Goal: Transaction & Acquisition: Register for event/course

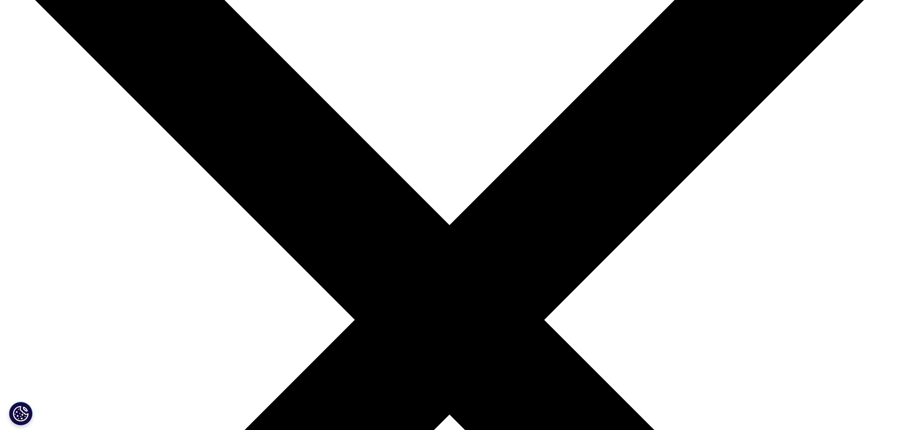
scroll to position [142, 0]
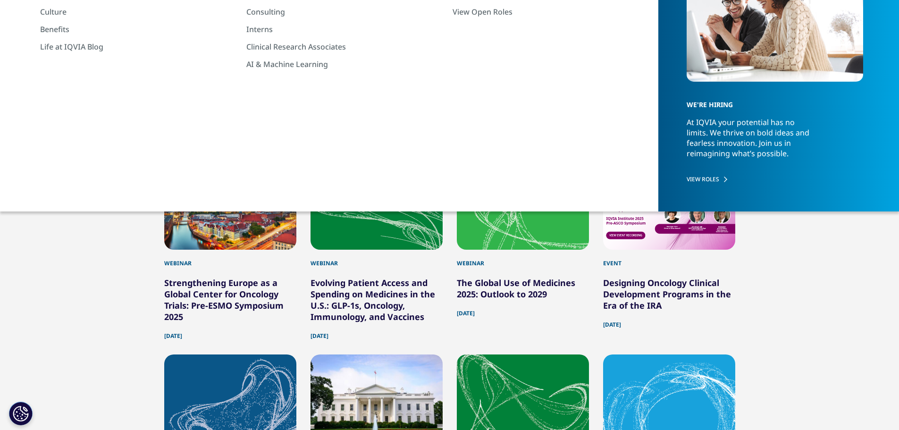
click at [647, 286] on link "Designing Oncology Clinical Development Programs in the Era of the IRA" at bounding box center [667, 294] width 128 height 34
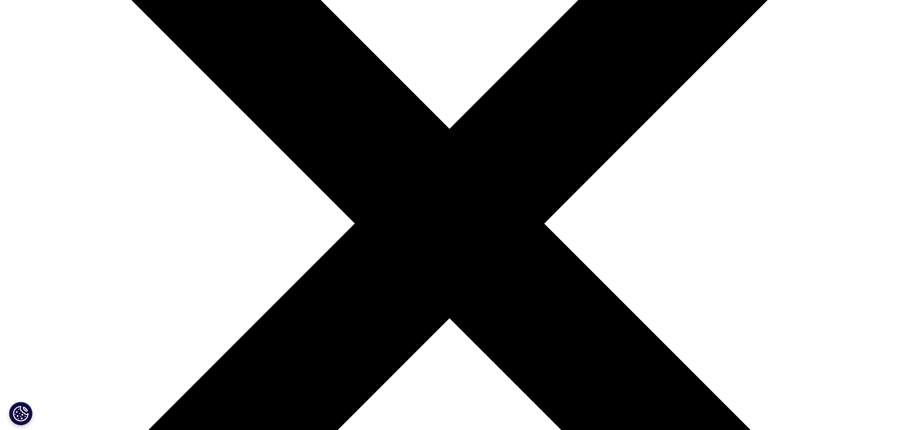
scroll to position [472, 0]
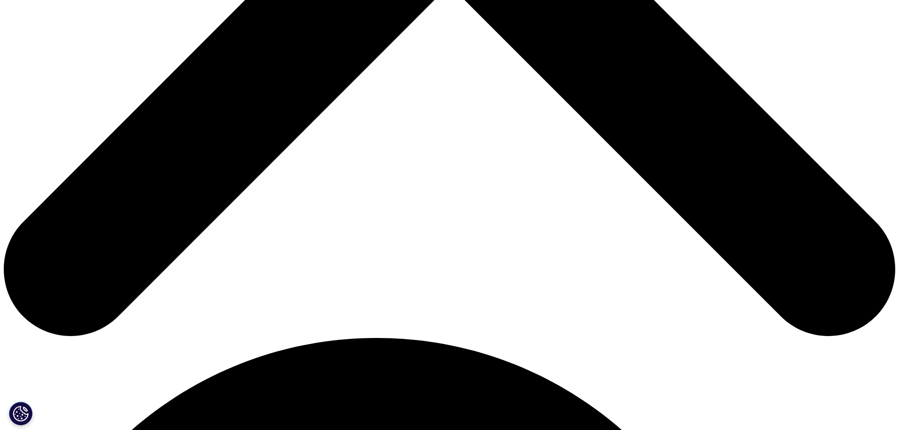
scroll to position [566, 0]
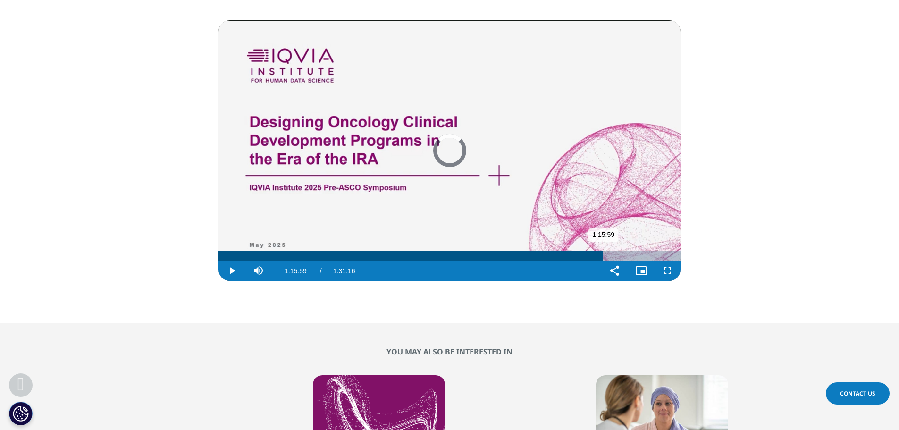
click at [642, 255] on div "Loaded : 83.26% 1:23:38 1:15:59" at bounding box center [450, 256] width 462 height 10
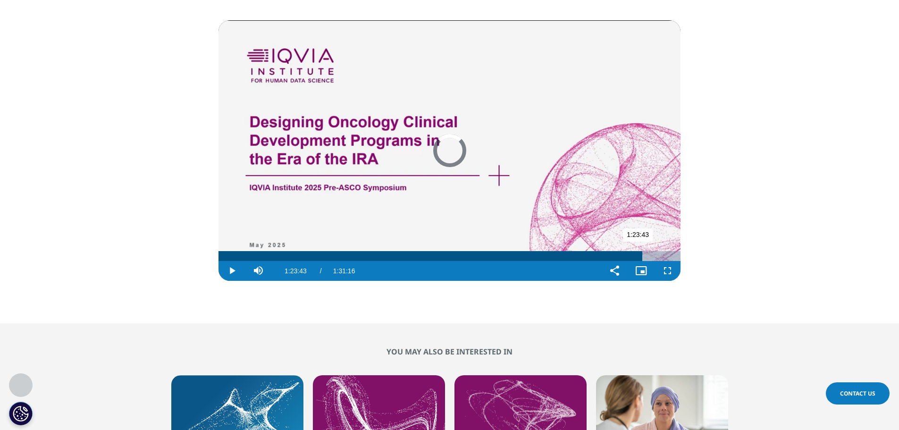
click at [339, 251] on div "1:23:43" at bounding box center [431, 256] width 424 height 10
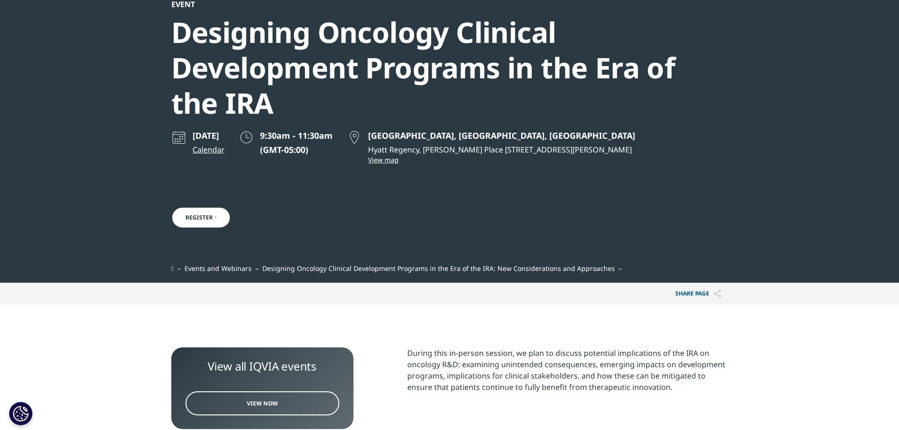
scroll to position [0, 0]
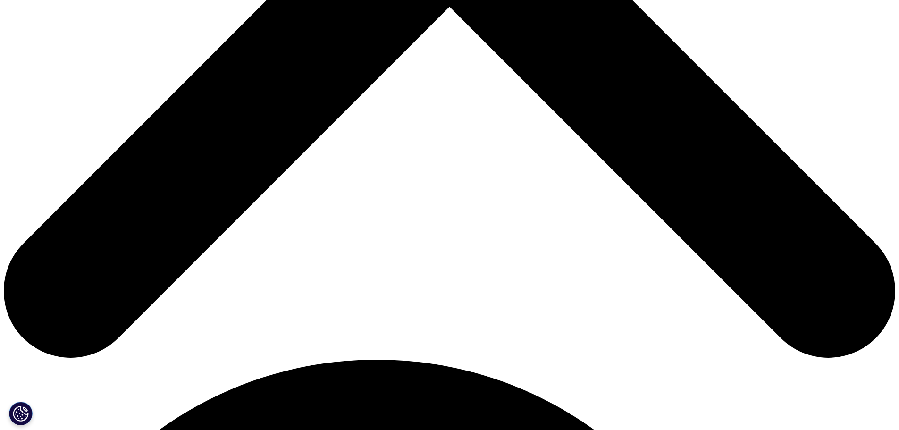
scroll to position [566, 0]
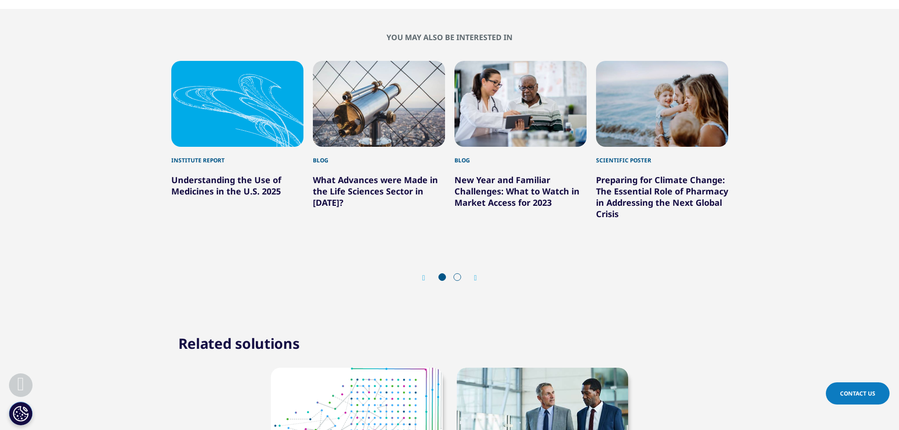
scroll to position [283, 0]
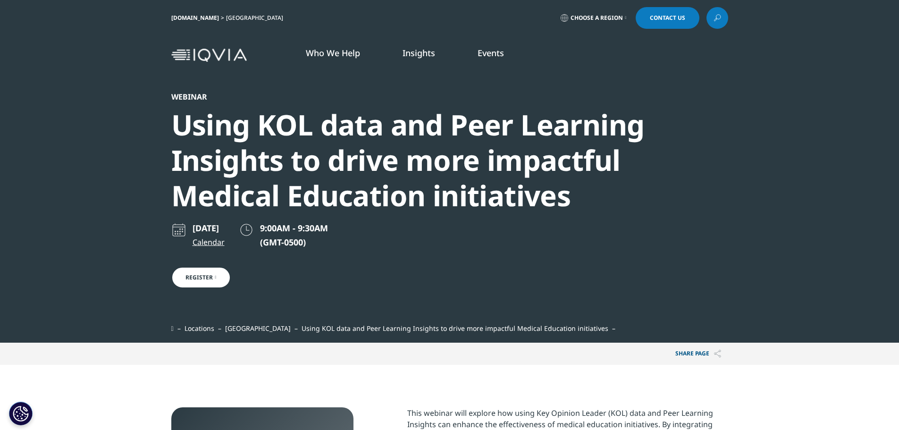
scroll to position [150, 557]
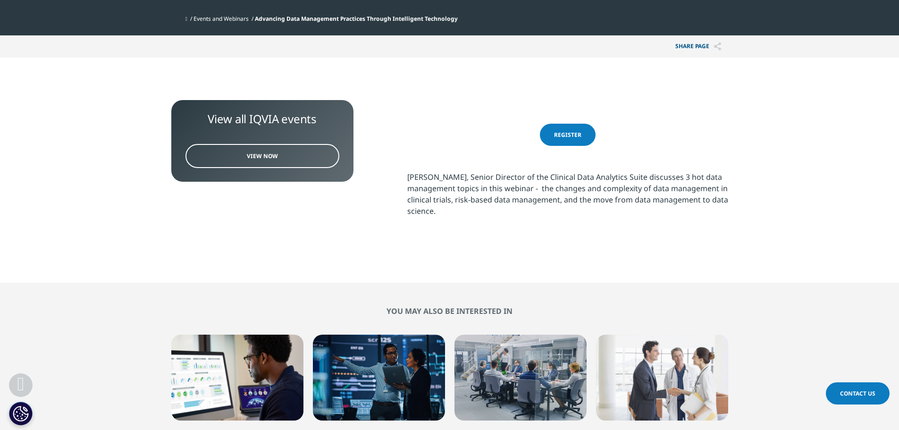
scroll to position [316, 0]
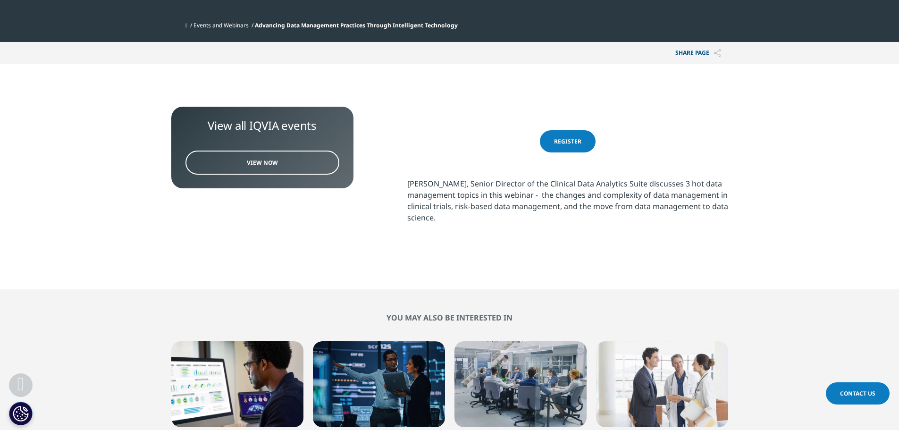
click at [563, 142] on span "Register" at bounding box center [567, 141] width 27 height 8
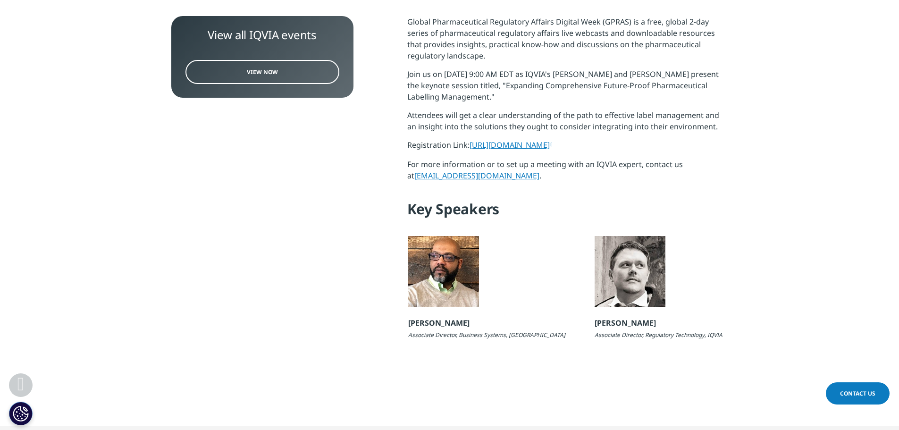
scroll to position [330, 0]
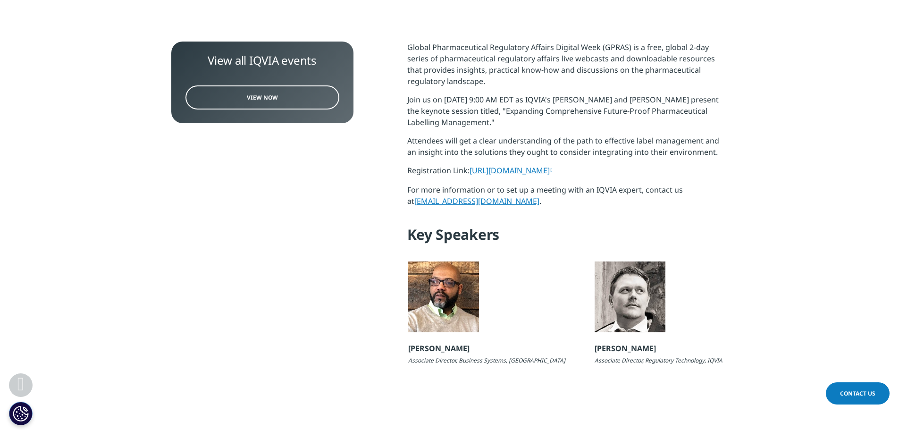
click at [278, 101] on link "View Now" at bounding box center [262, 97] width 154 height 24
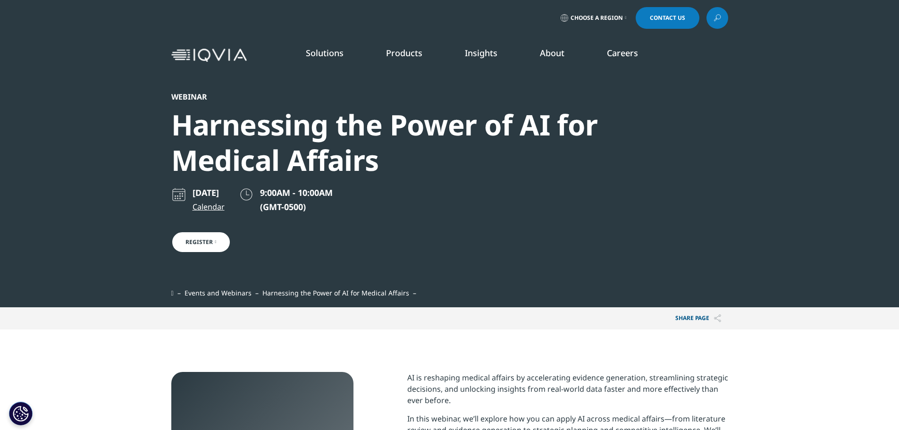
scroll to position [254, 557]
click at [211, 244] on link "Register" at bounding box center [200, 242] width 59 height 22
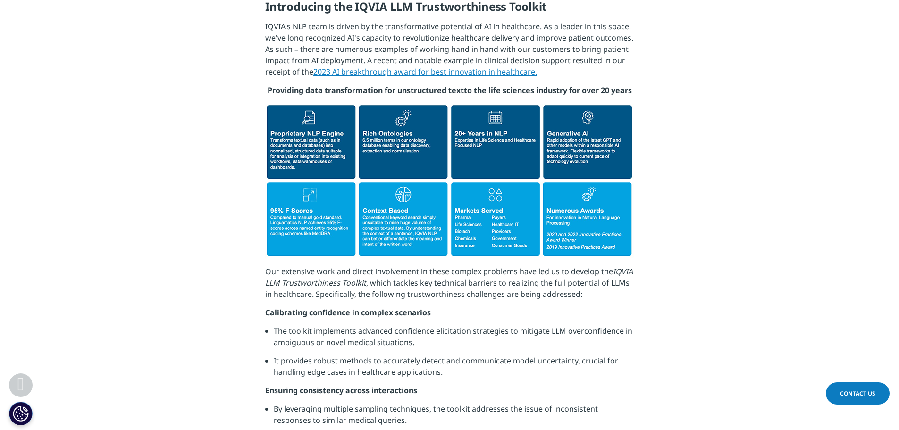
scroll to position [1369, 0]
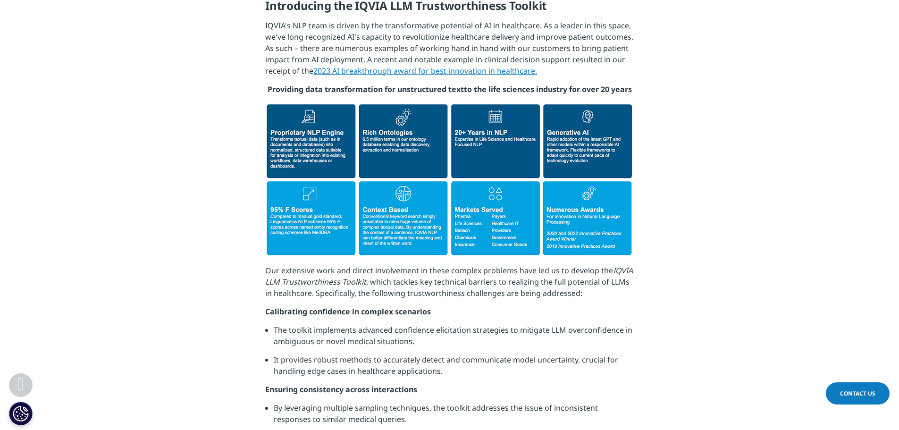
click at [386, 155] on img at bounding box center [449, 180] width 369 height 156
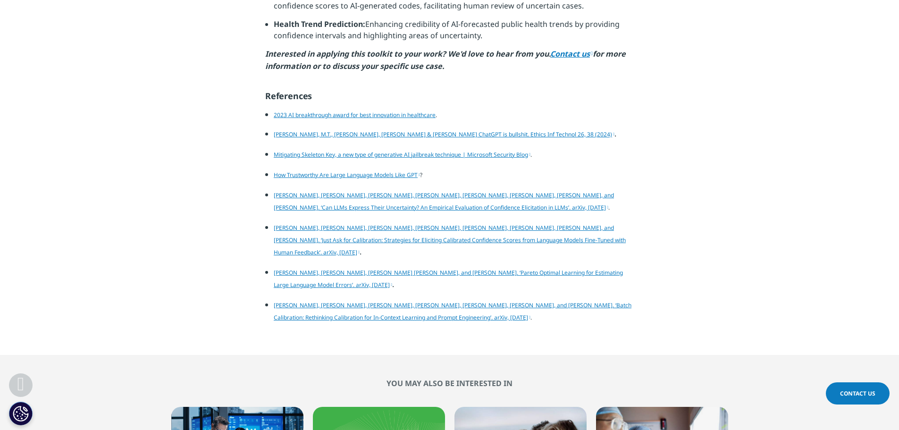
scroll to position [2124, 0]
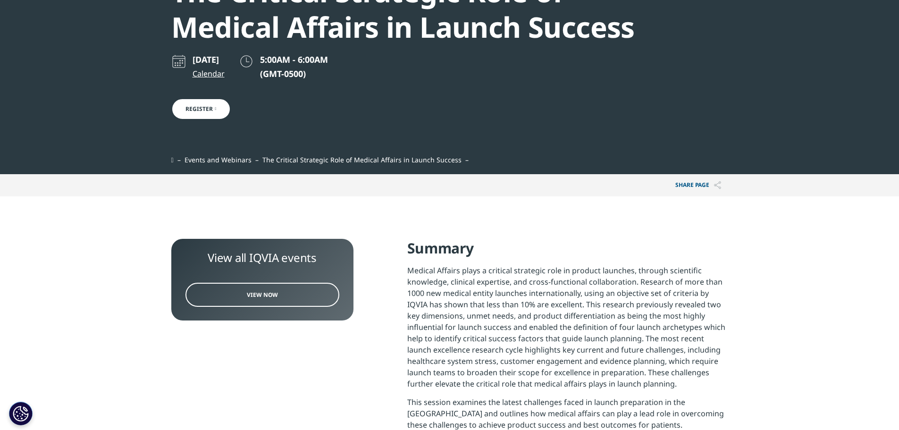
scroll to position [47, 0]
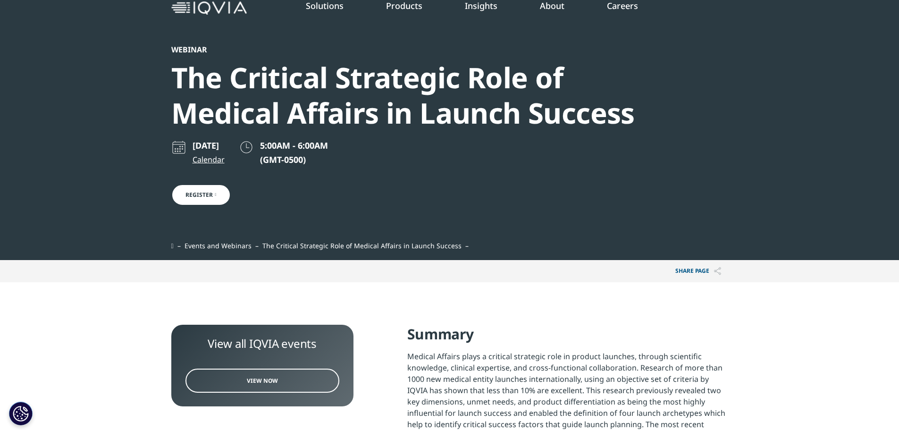
click at [250, 249] on link "Events and Webinars" at bounding box center [218, 245] width 67 height 9
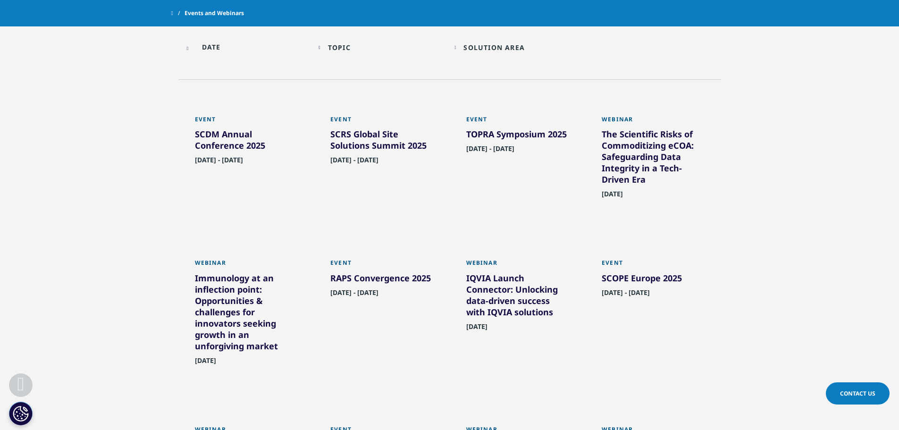
scroll to position [519, 0]
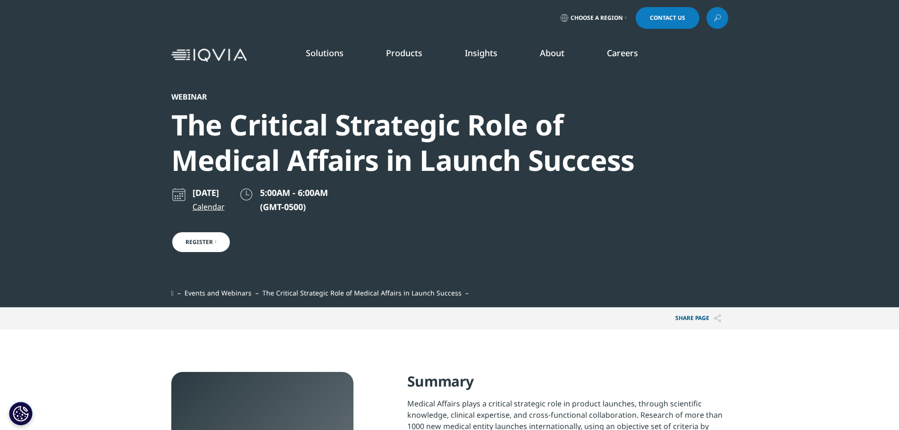
click at [223, 244] on link "Register" at bounding box center [200, 242] width 59 height 22
